Goal: Task Accomplishment & Management: Use online tool/utility

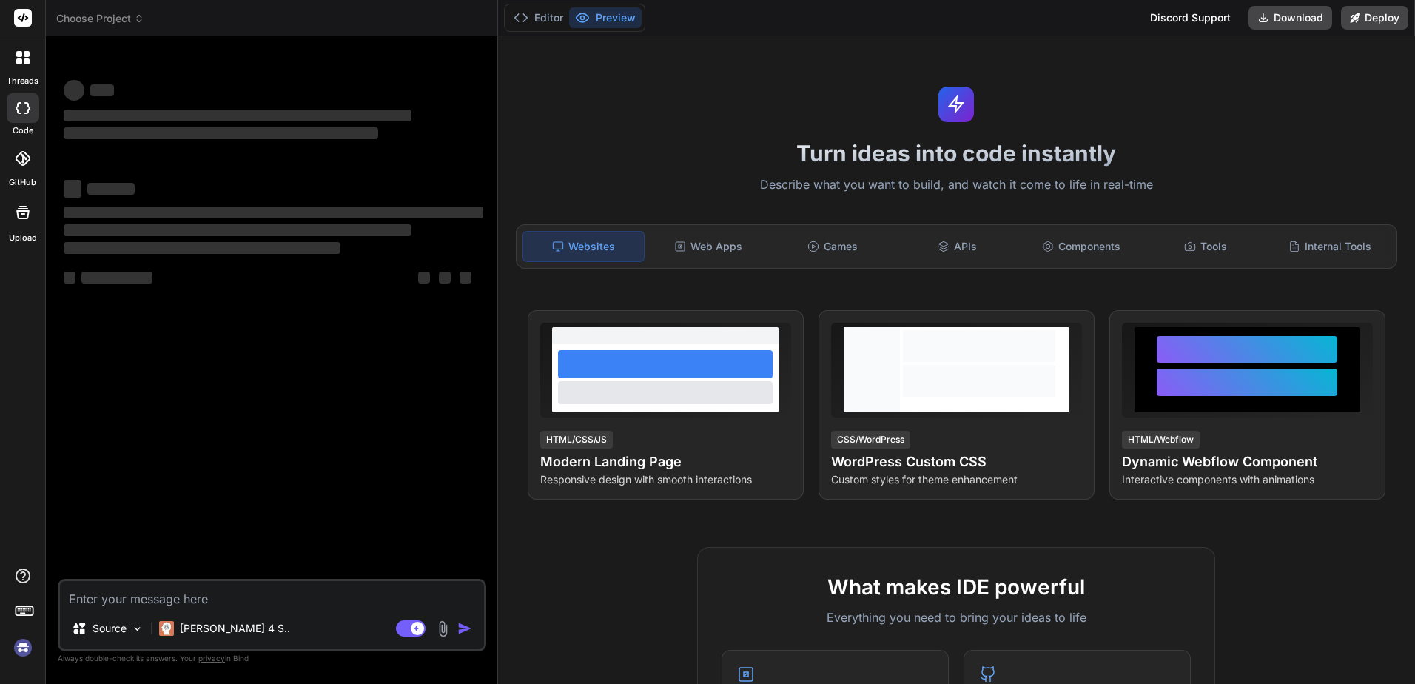
scroll to position [84, 0]
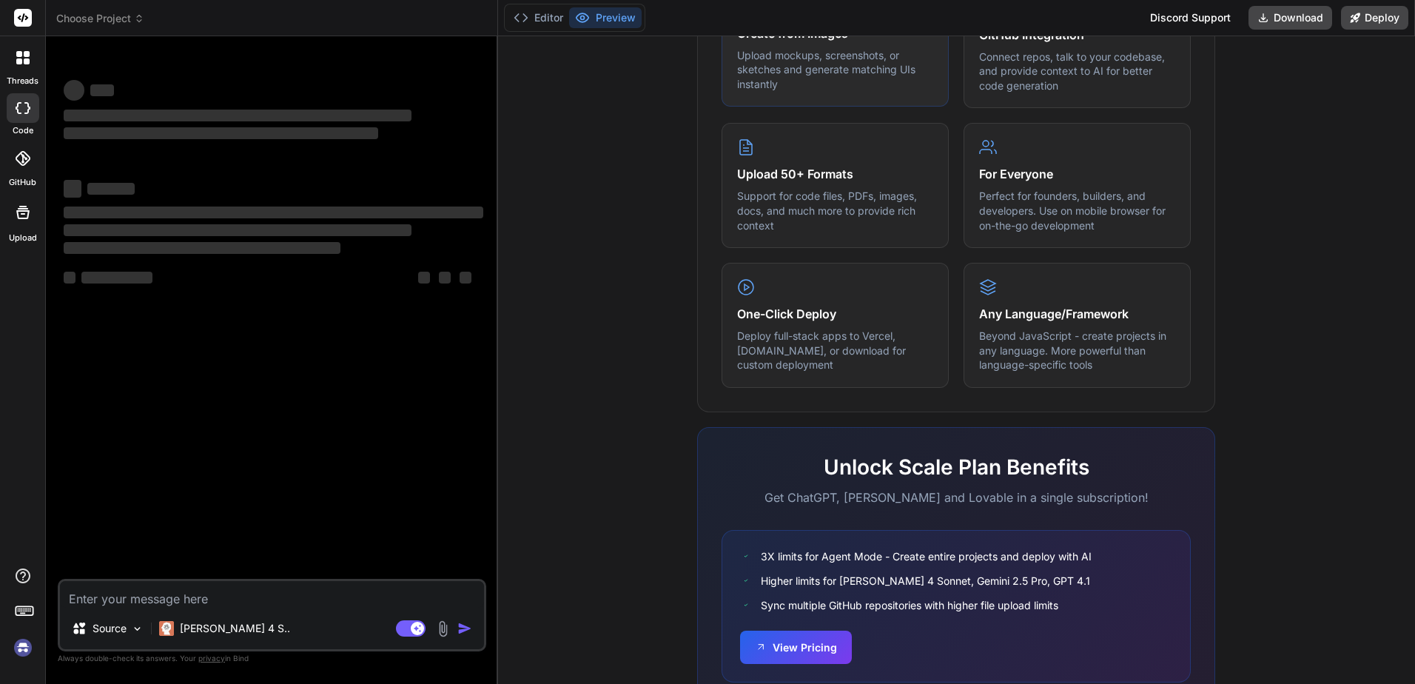
type textarea "x"
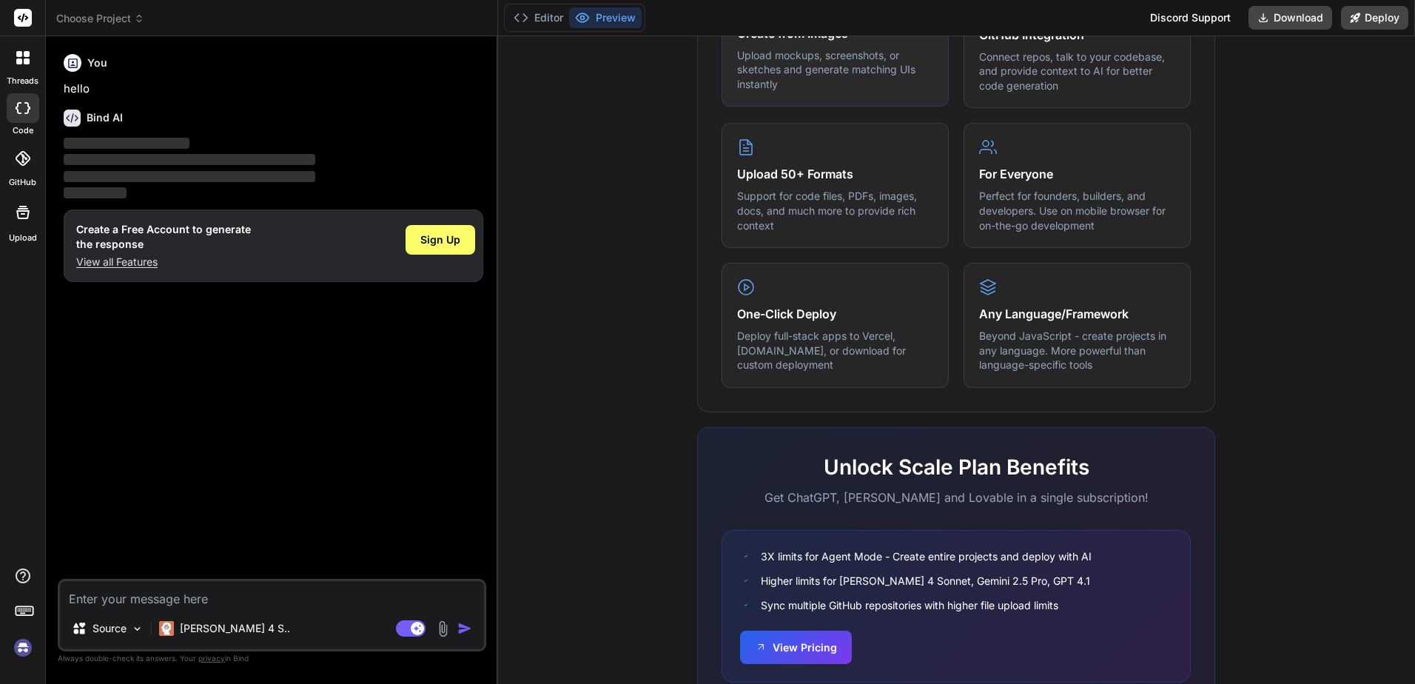
scroll to position [728, 0]
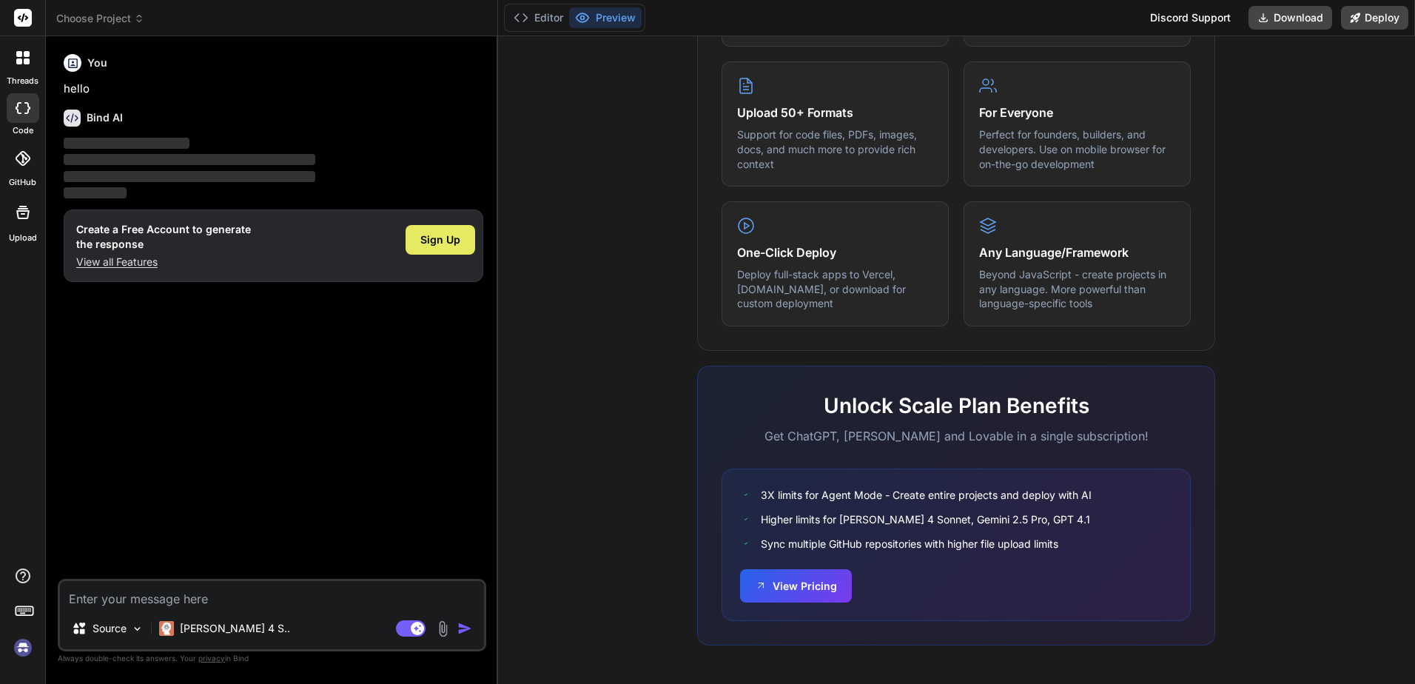
click at [422, 246] on span "Sign Up" at bounding box center [440, 239] width 40 height 15
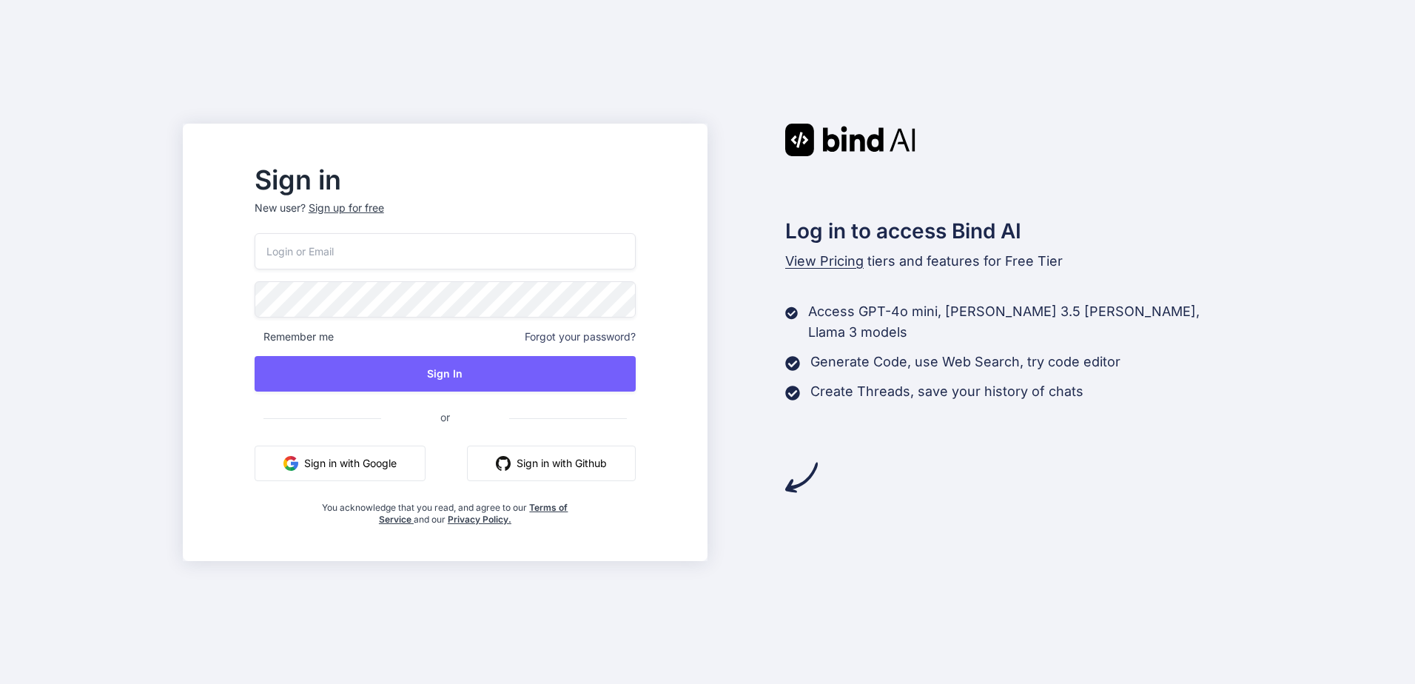
click at [406, 457] on button "Sign in with Google" at bounding box center [340, 464] width 171 height 36
click at [373, 457] on button "Sign in with Google" at bounding box center [340, 464] width 171 height 36
click at [338, 468] on button "Sign in with Google" at bounding box center [340, 464] width 171 height 36
